Goal: Check status: Check status

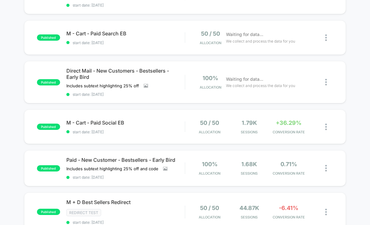
scroll to position [105, 0]
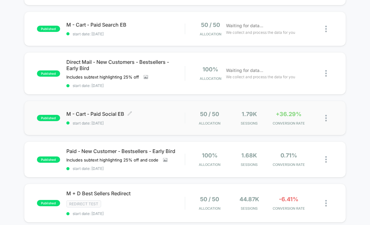
click at [110, 115] on span "M - Cart - Paid Social EB Click to edit experience details" at bounding box center [125, 114] width 118 height 6
